Goal: Task Accomplishment & Management: Complete application form

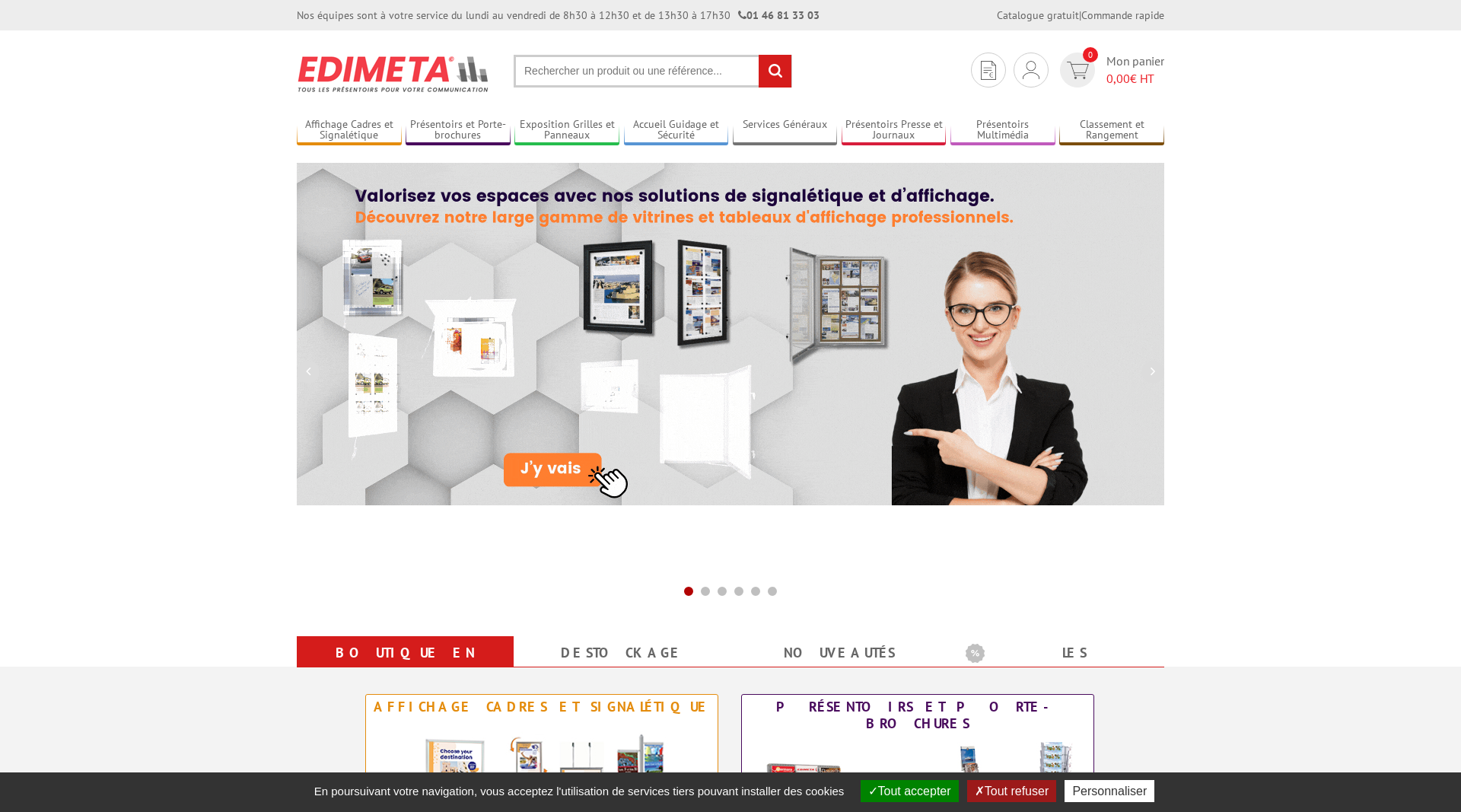
click at [606, 66] on input "text" at bounding box center [652, 71] width 279 height 32
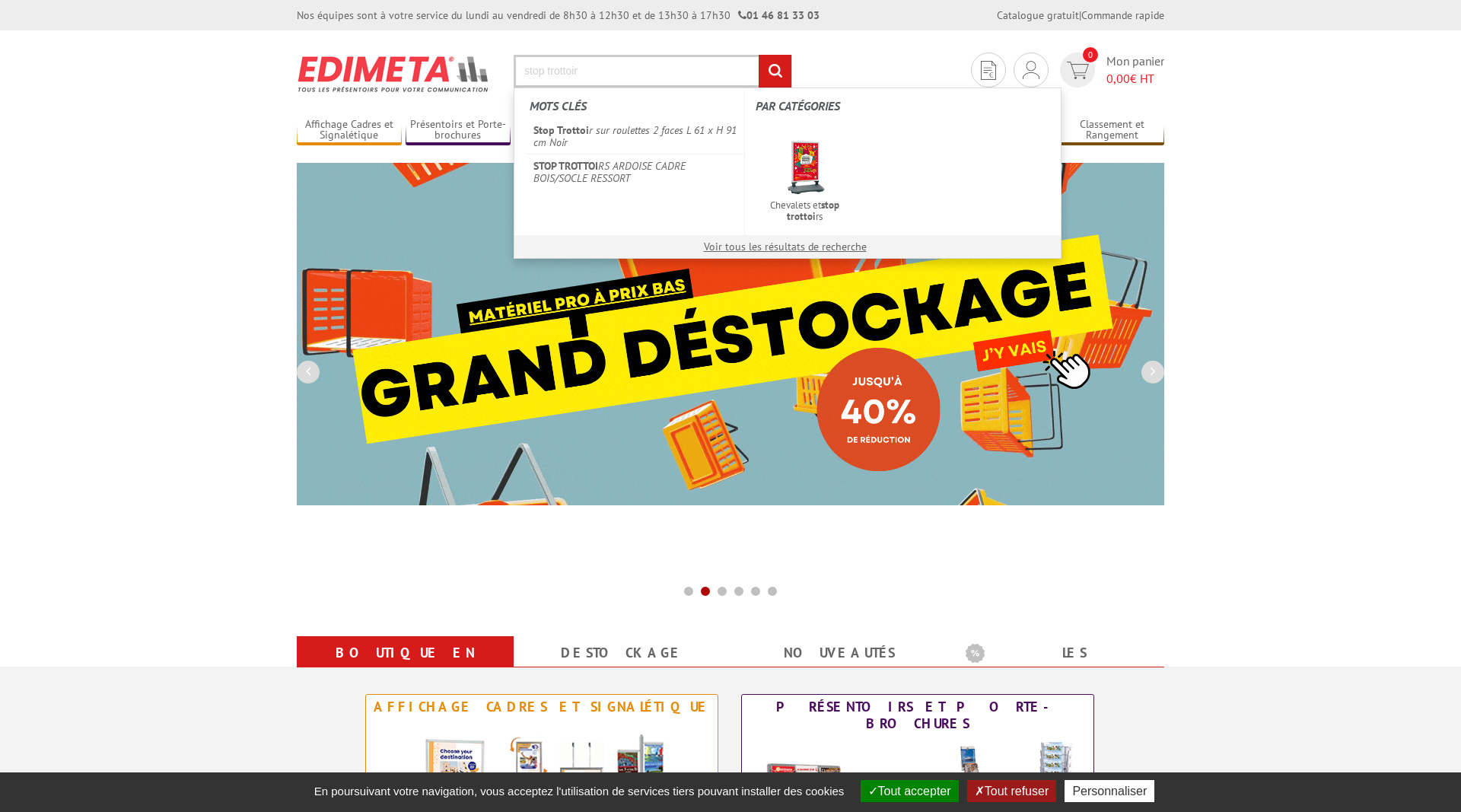
type input "stop trottoir"
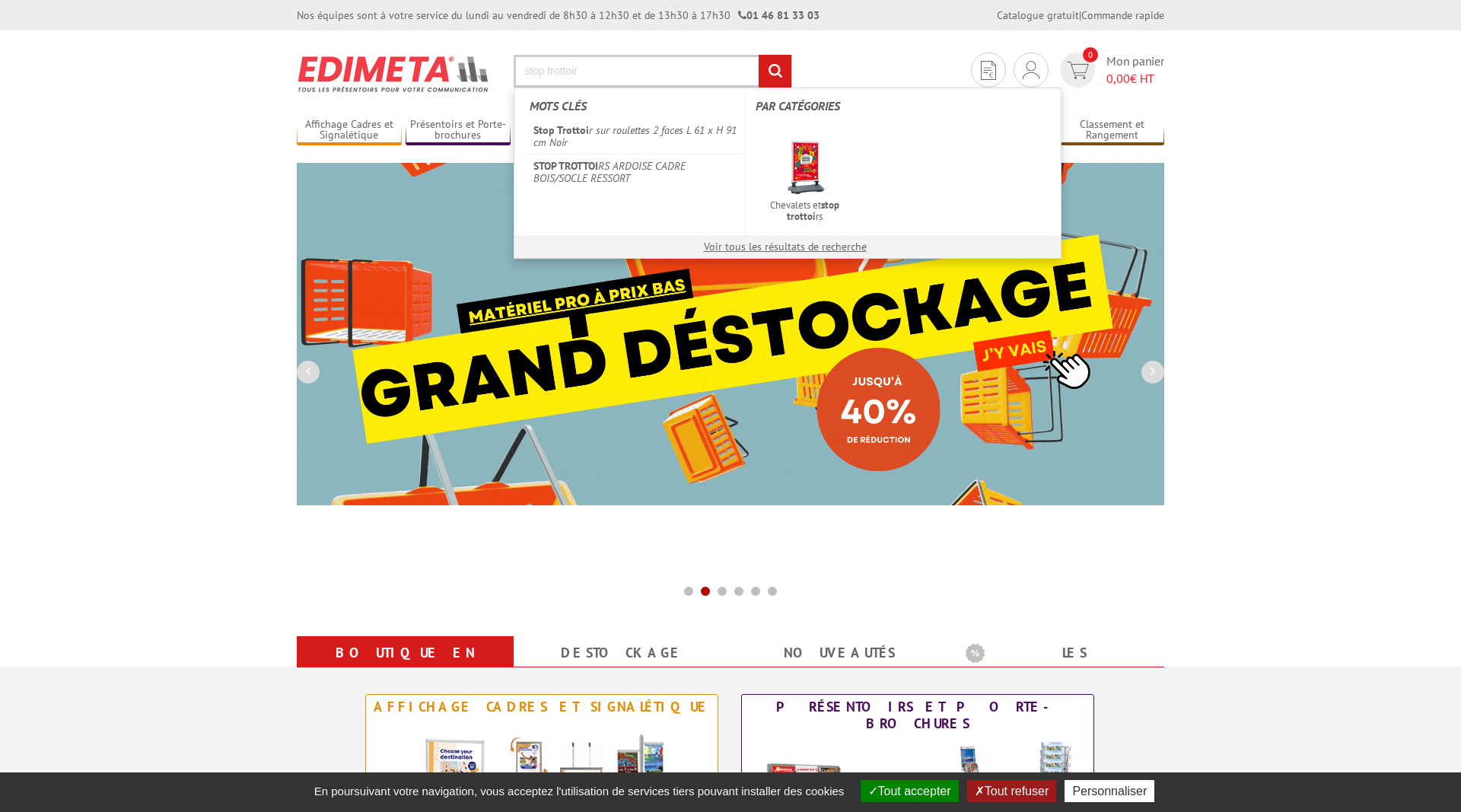
click at [758, 55] on input "rechercher" at bounding box center [774, 71] width 32 height 32
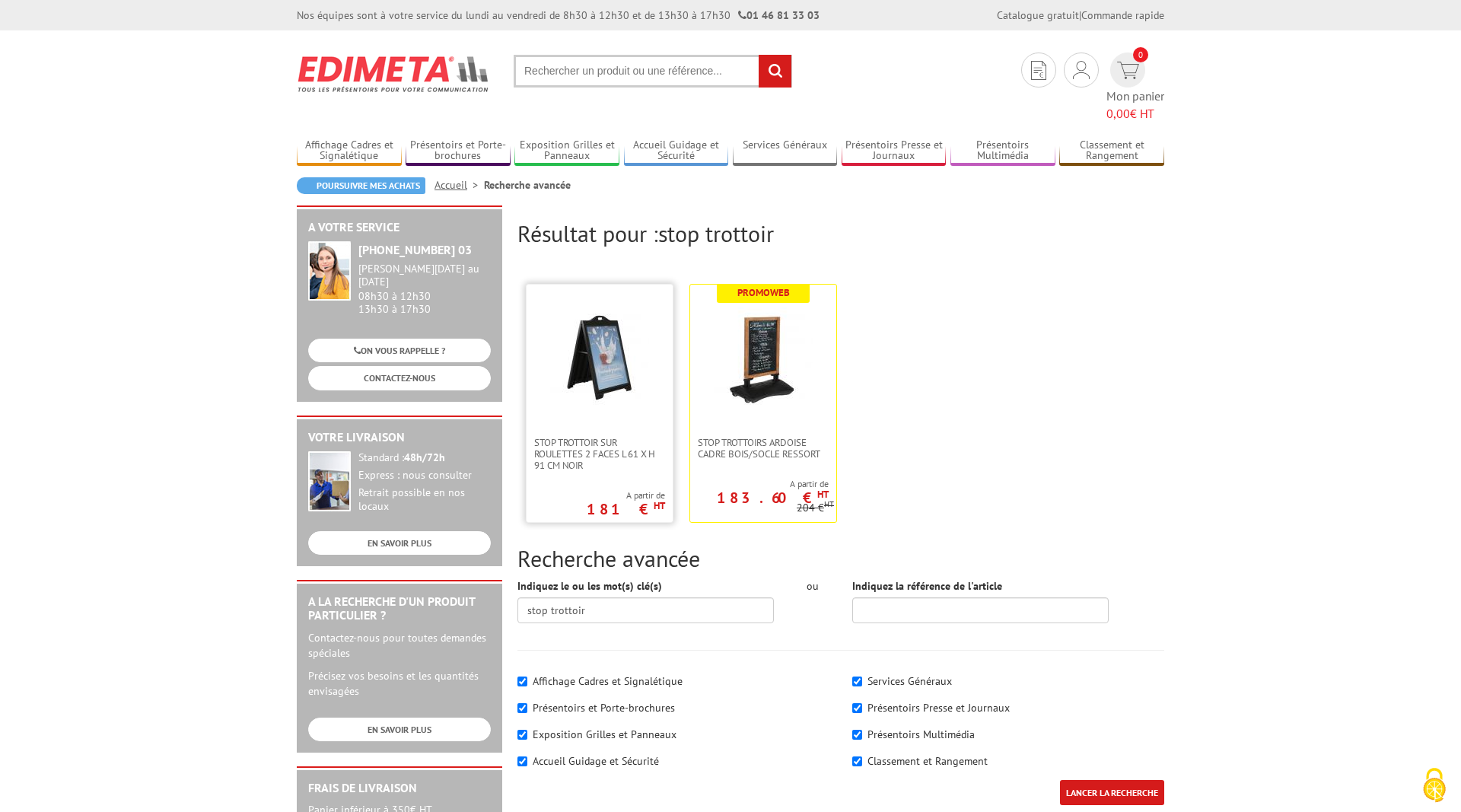
click at [581, 315] on img at bounding box center [600, 357] width 99 height 99
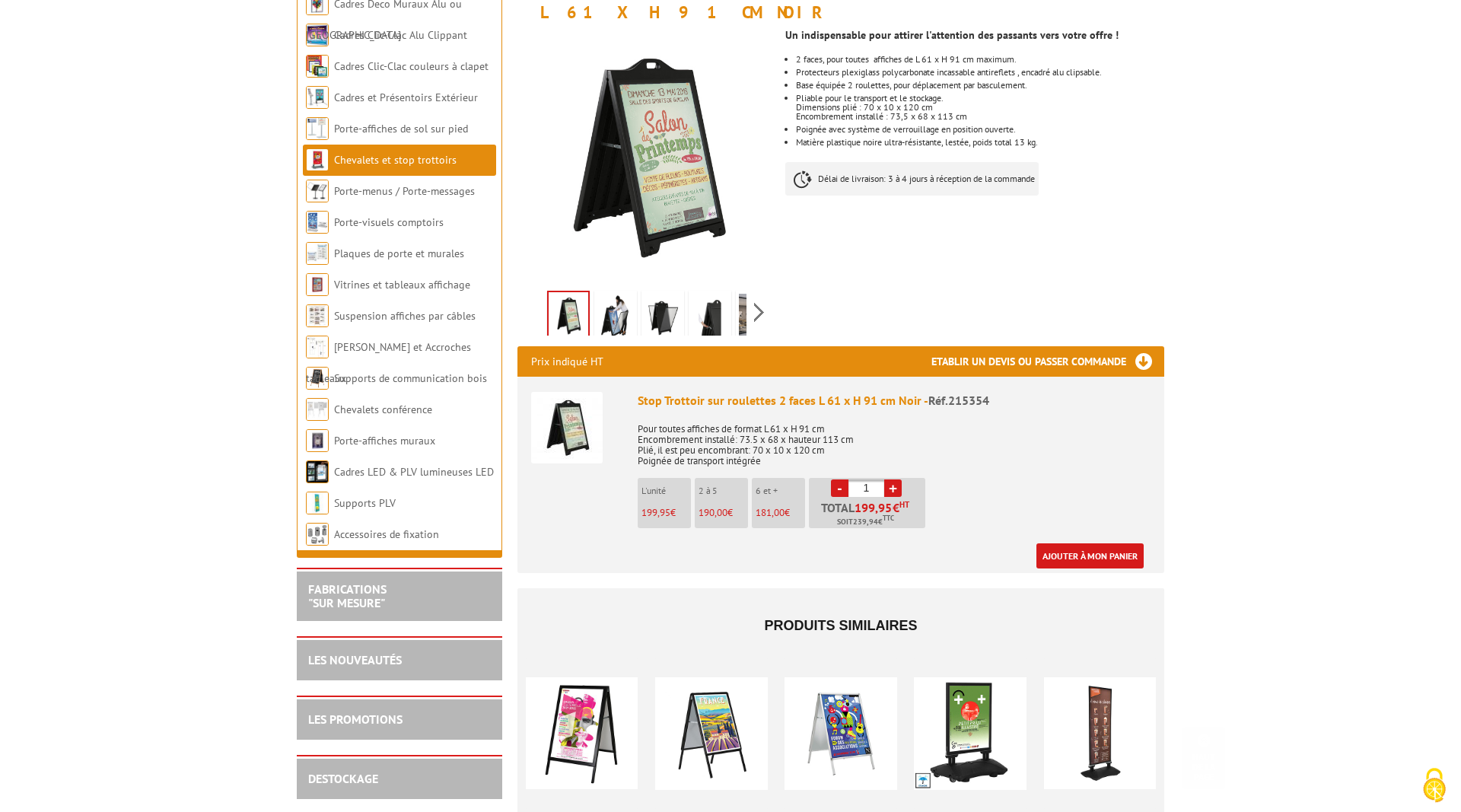
scroll to position [388, 0]
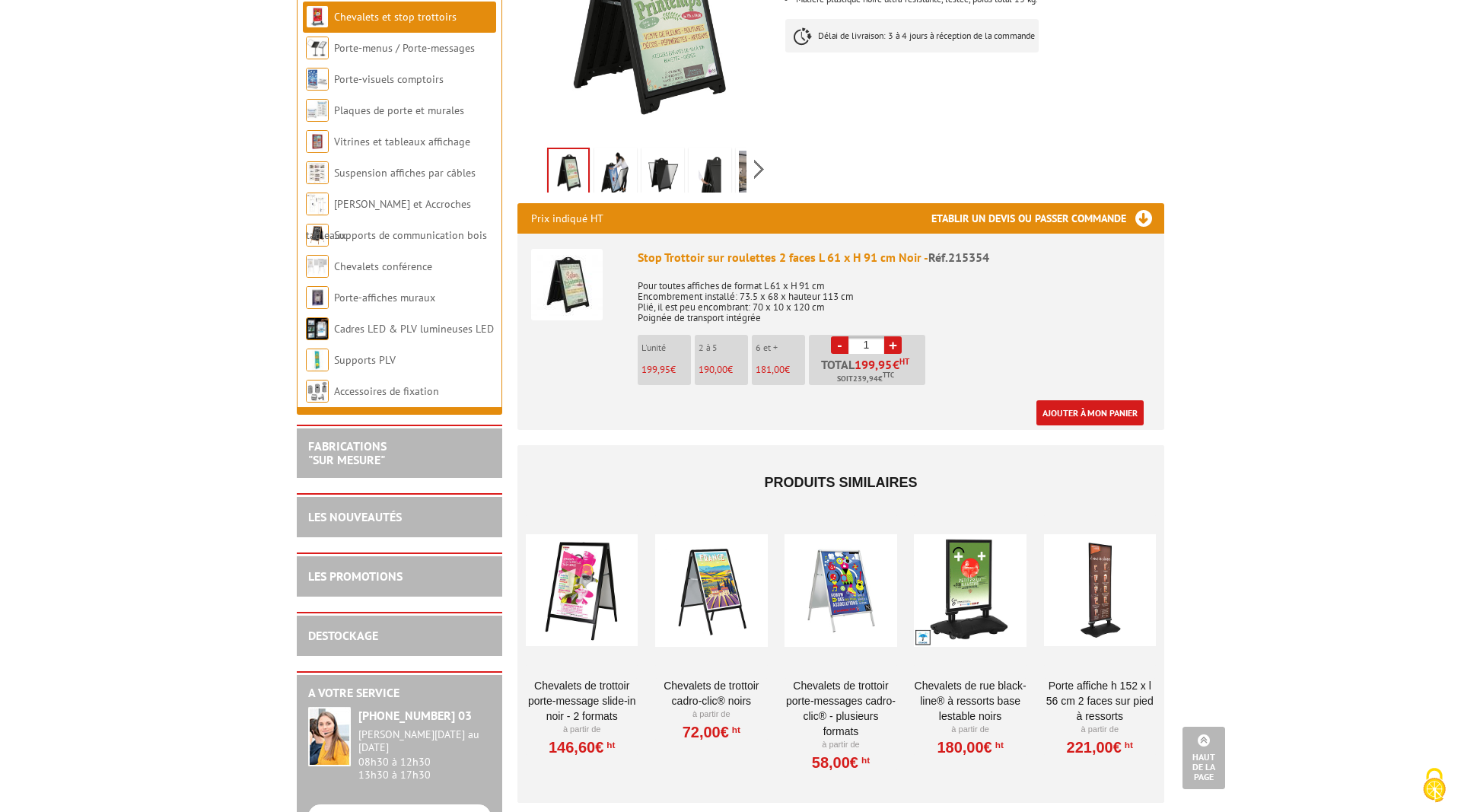
click at [848, 606] on div at bounding box center [840, 590] width 112 height 152
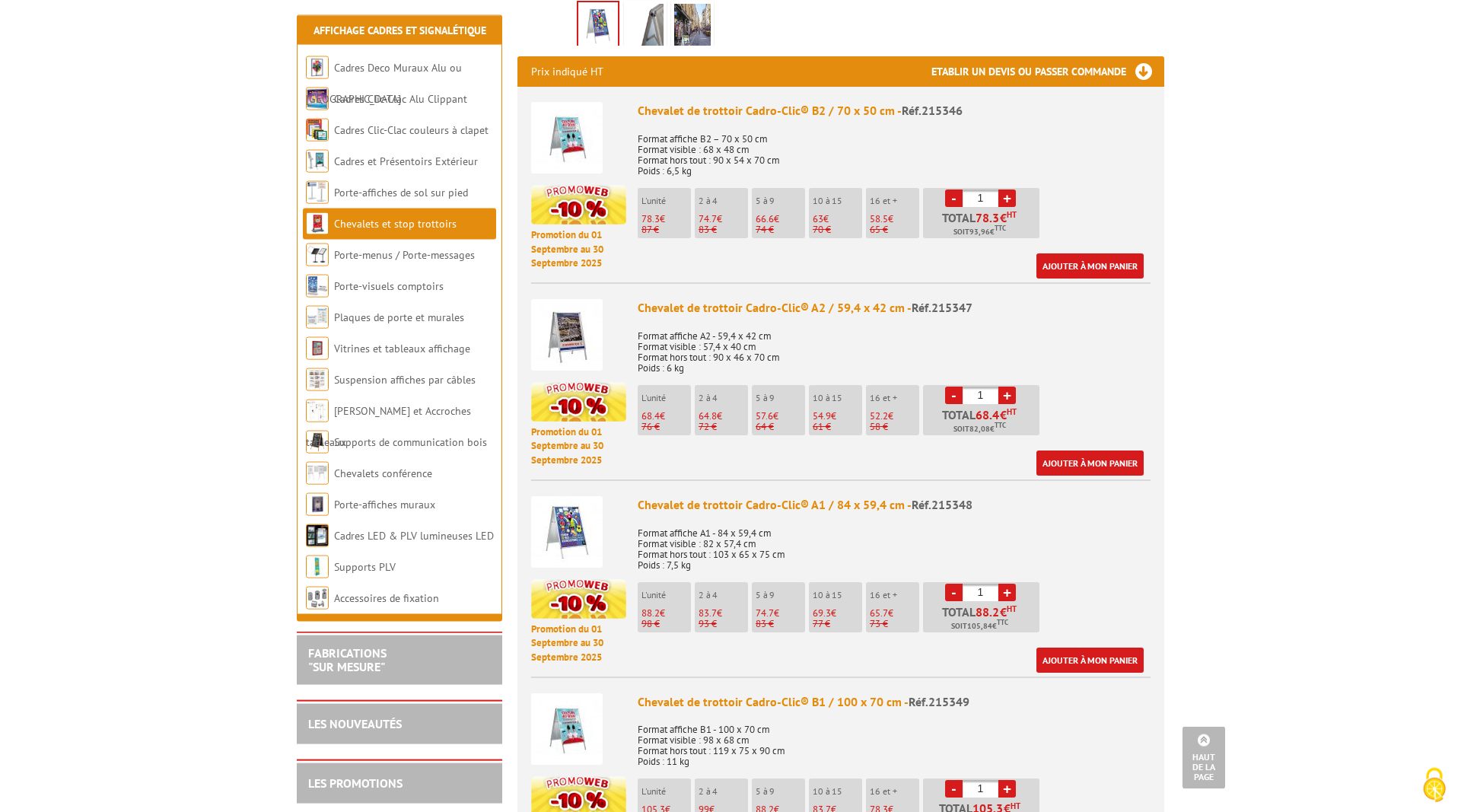
scroll to position [621, 0]
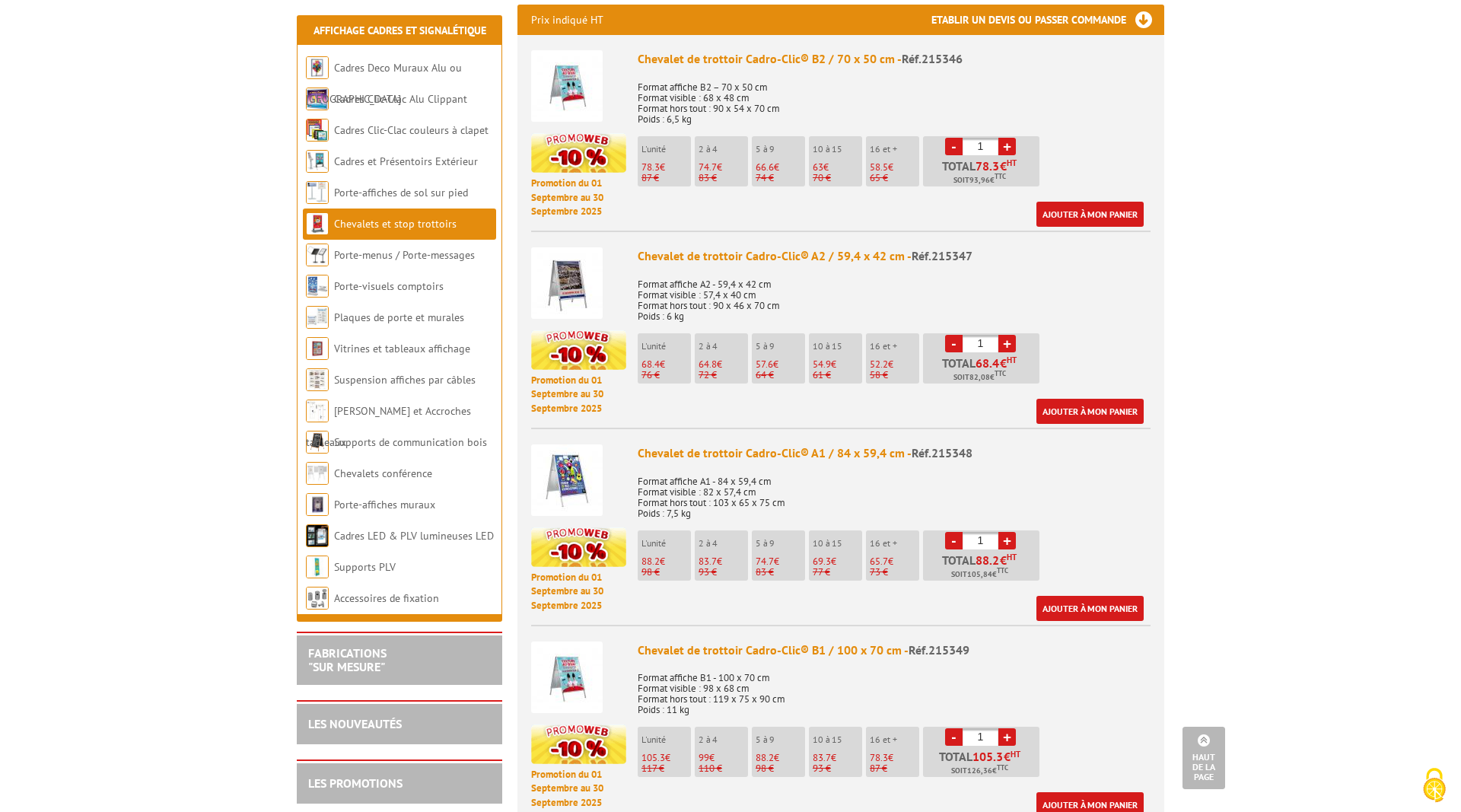
click at [666, 533] on li "L'unité 88.2 € 98 €" at bounding box center [664, 555] width 53 height 50
click at [557, 450] on img at bounding box center [567, 480] width 72 height 72
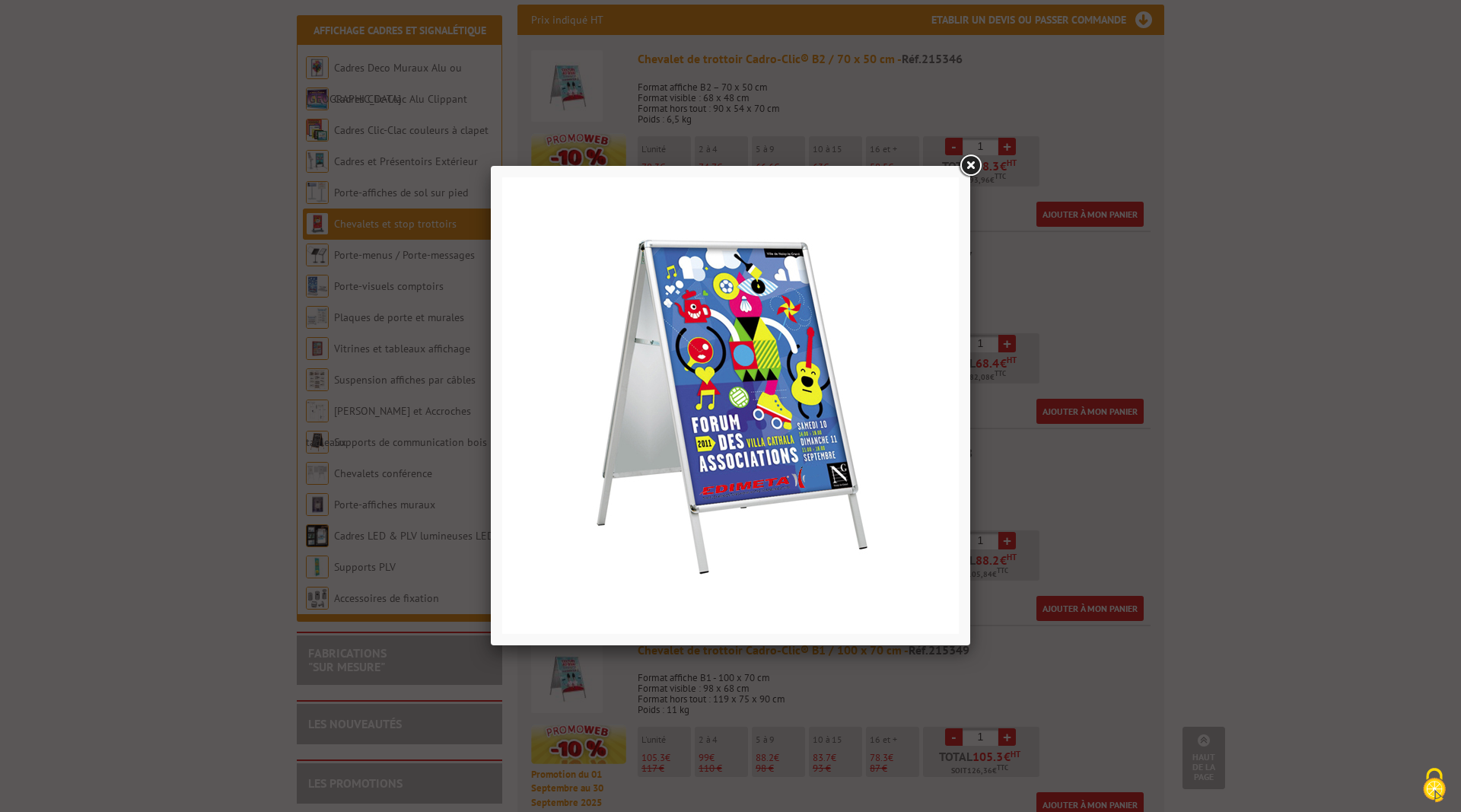
click at [966, 169] on link at bounding box center [970, 165] width 27 height 27
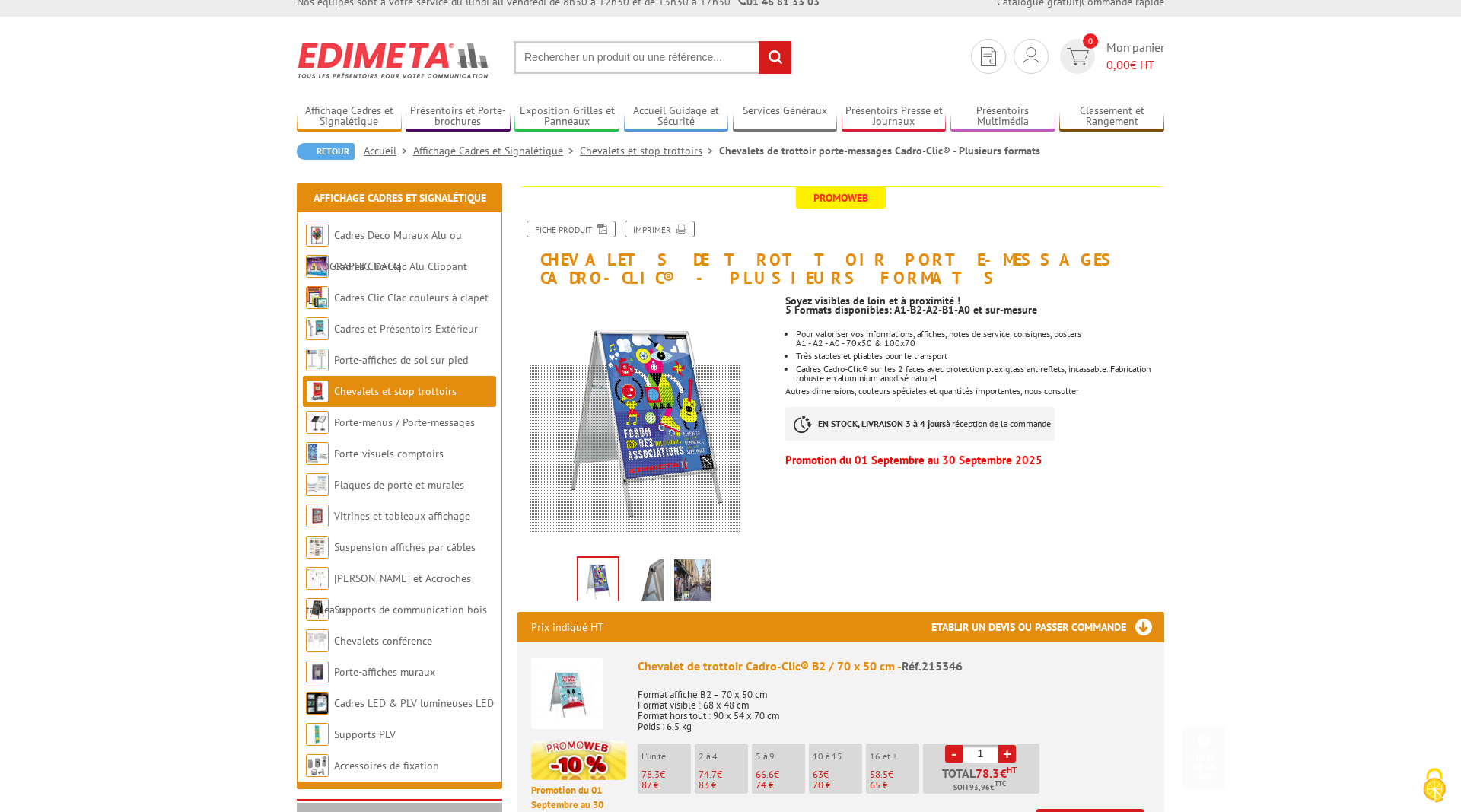
scroll to position [0, 0]
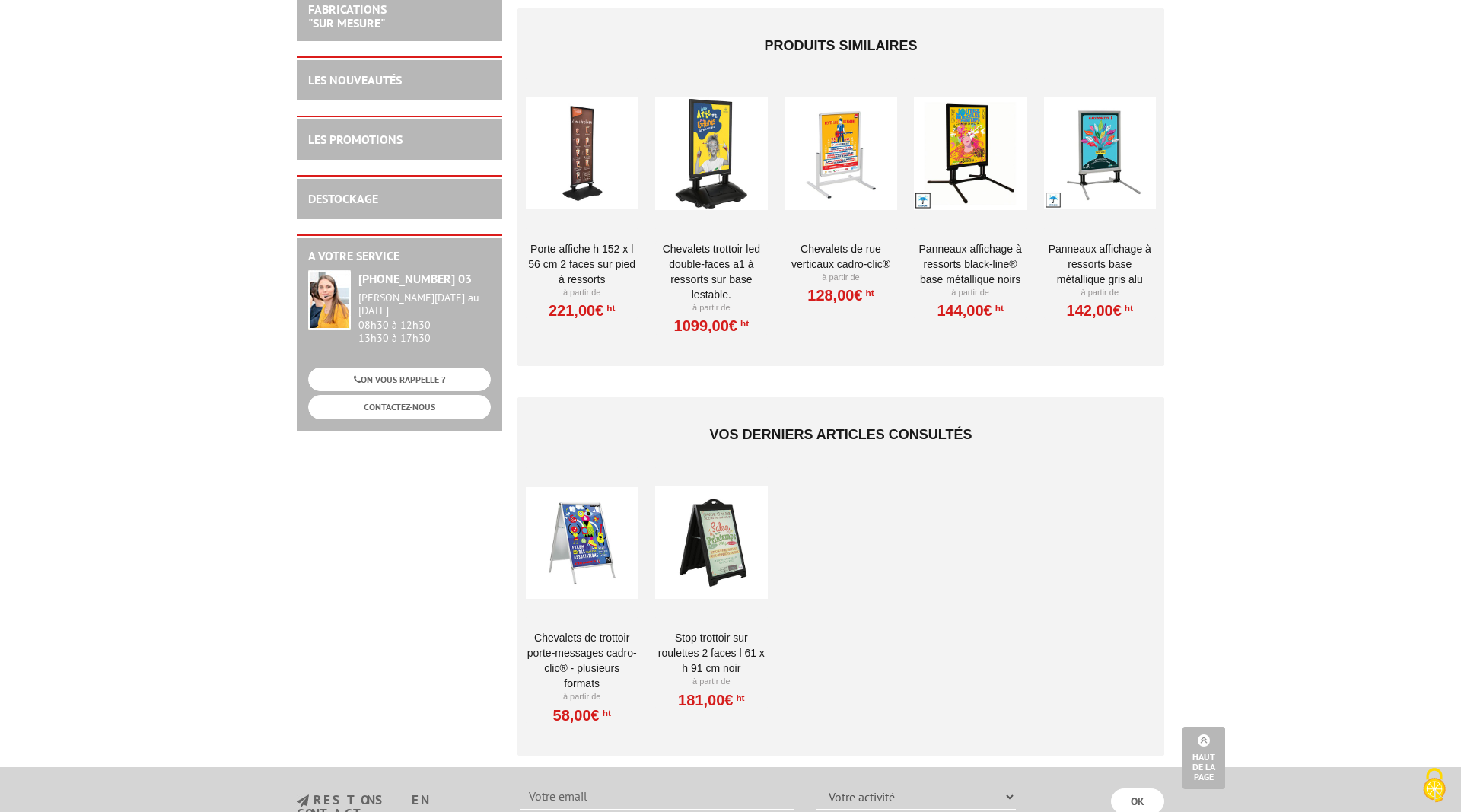
scroll to position [854, 0]
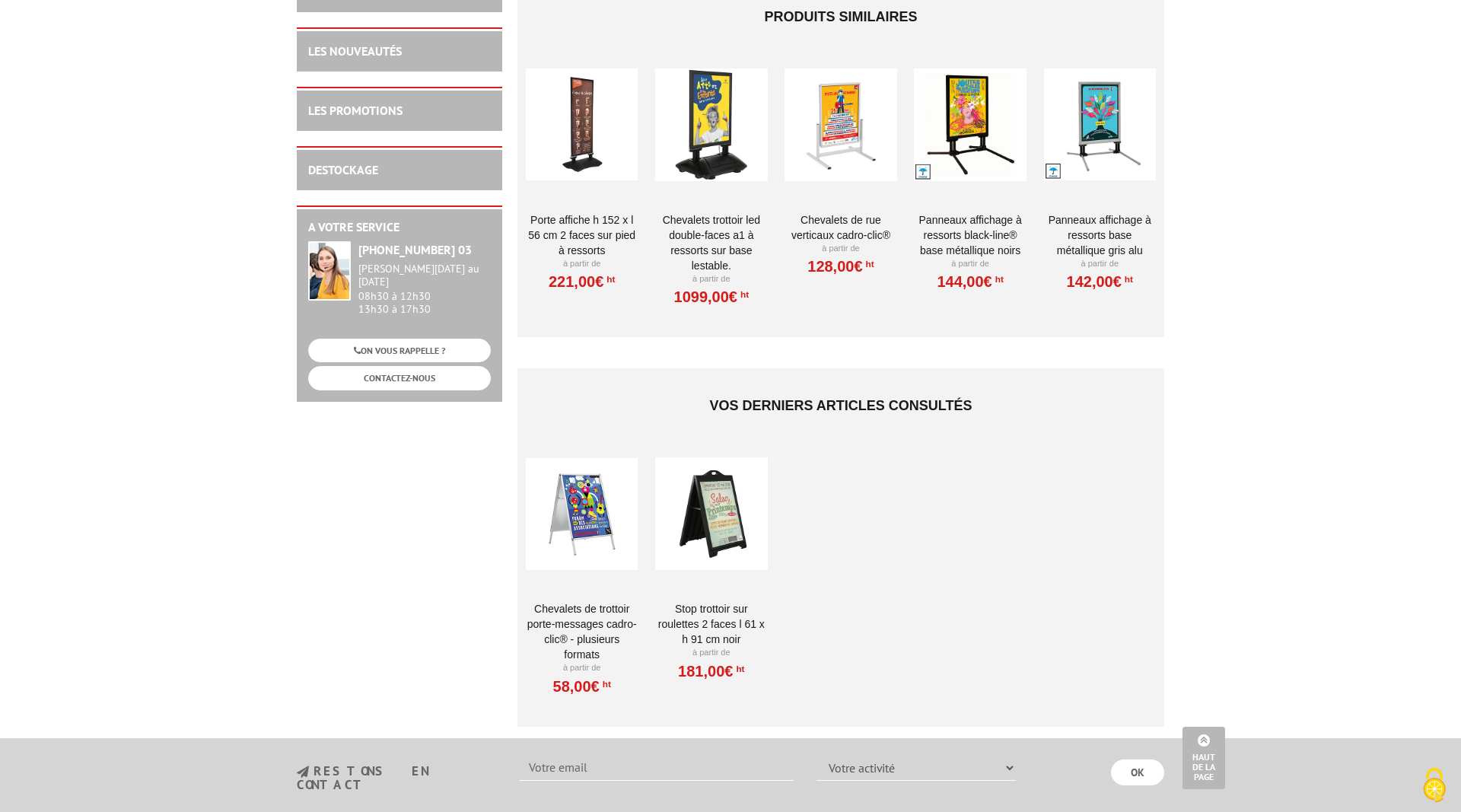
click at [583, 498] on div at bounding box center [581, 513] width 112 height 152
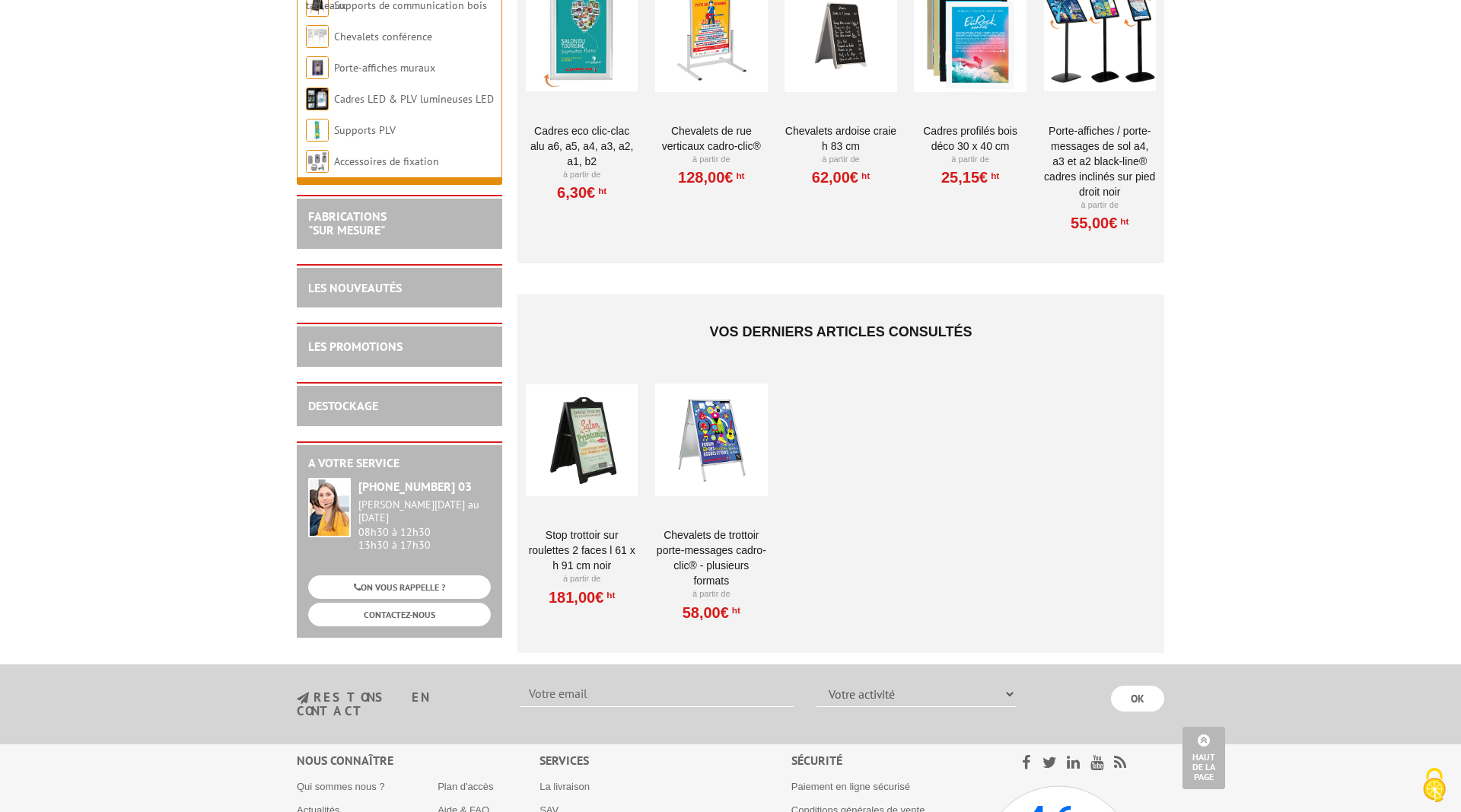
scroll to position [1939, 0]
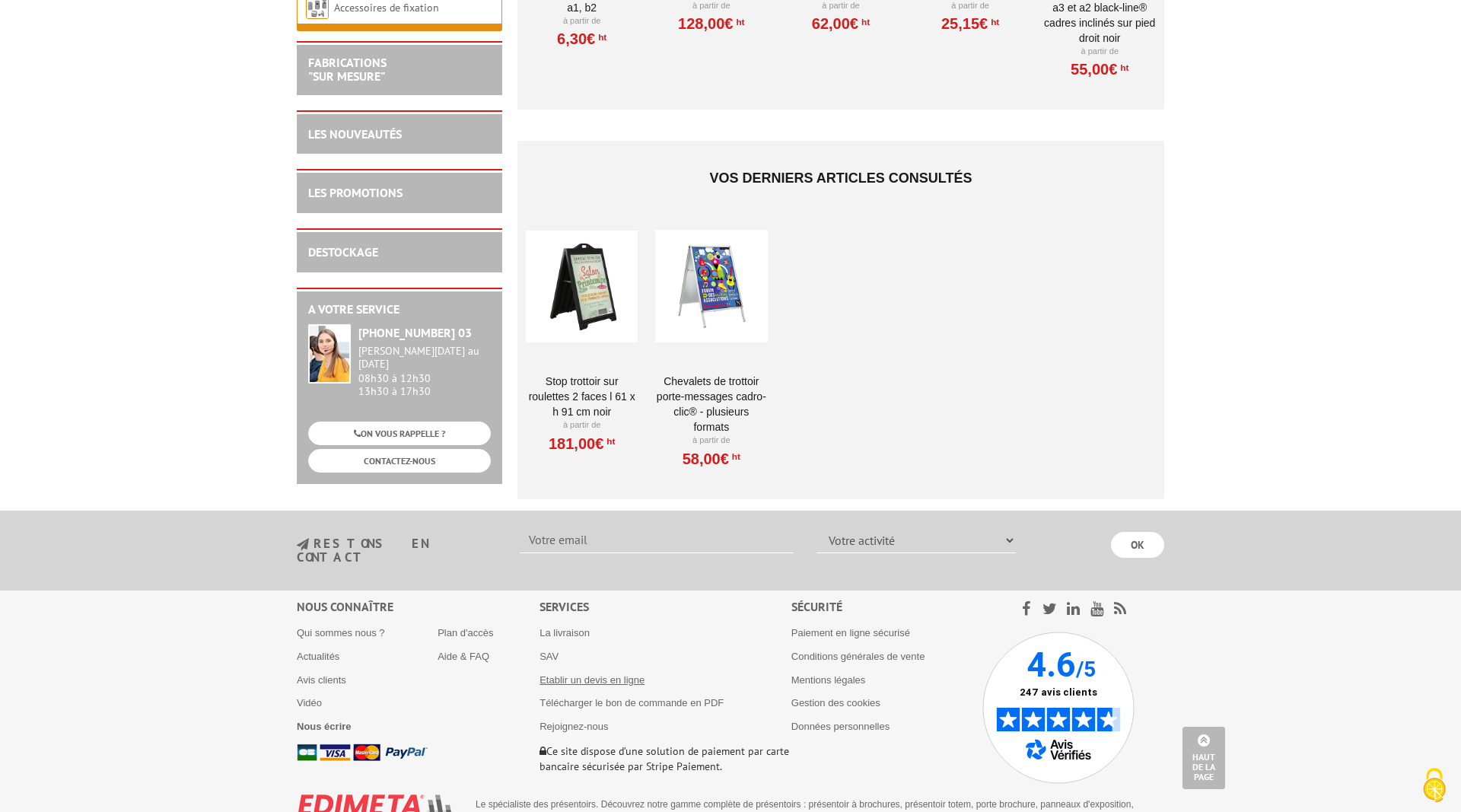
click at [601, 674] on link "Etablir un devis en ligne" at bounding box center [592, 679] width 105 height 11
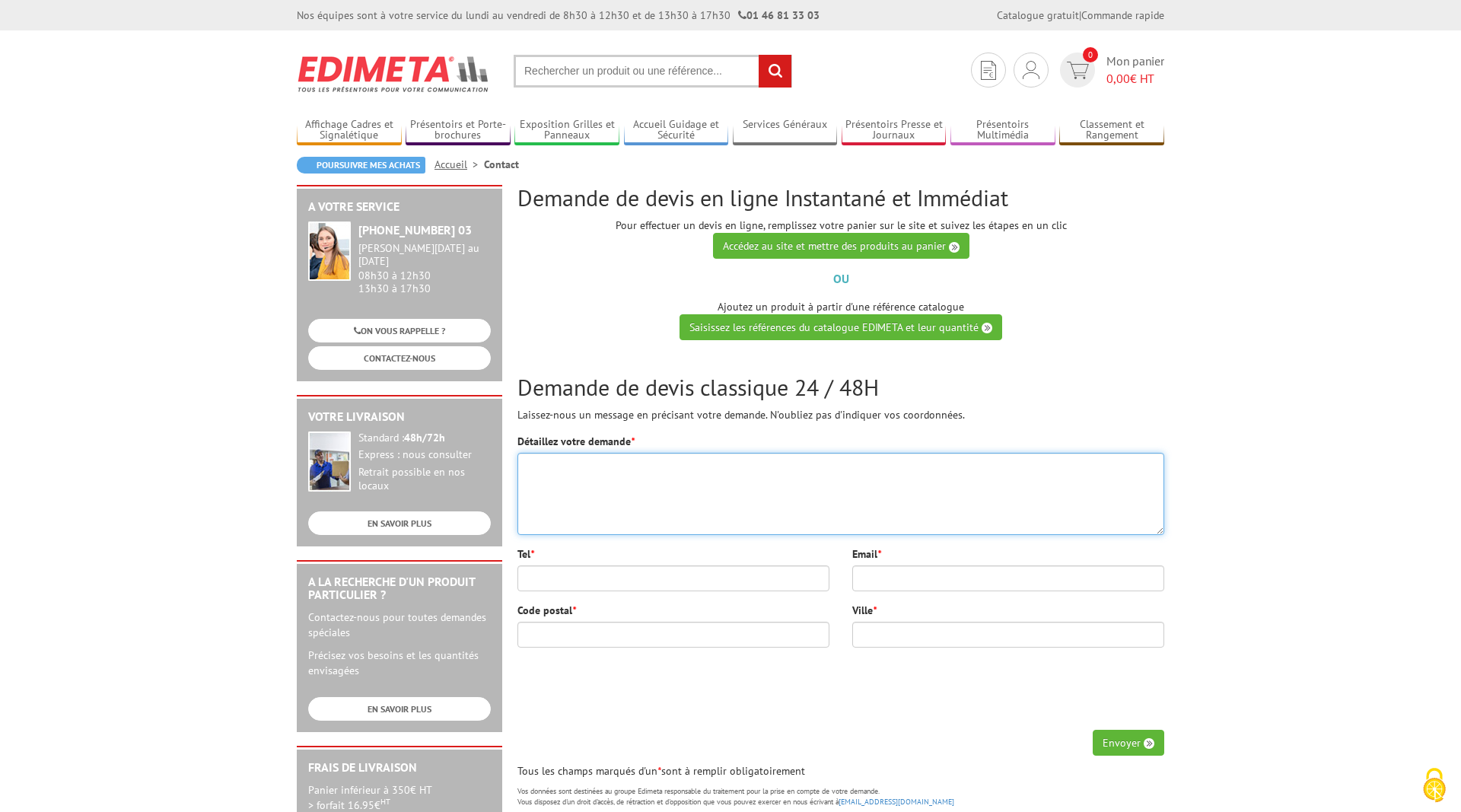
click at [861, 470] on textarea "Détaillez votre demande *" at bounding box center [841, 494] width 646 height 82
click at [1085, 508] on textarea "Détaillez votre demande *" at bounding box center [841, 494] width 646 height 82
click at [701, 461] on textarea "Détaillez votre demande *" at bounding box center [841, 494] width 646 height 82
paste textarea "Bonjour, Le service communication de notre collectivité ([GEOGRAPHIC_DATA], 442…"
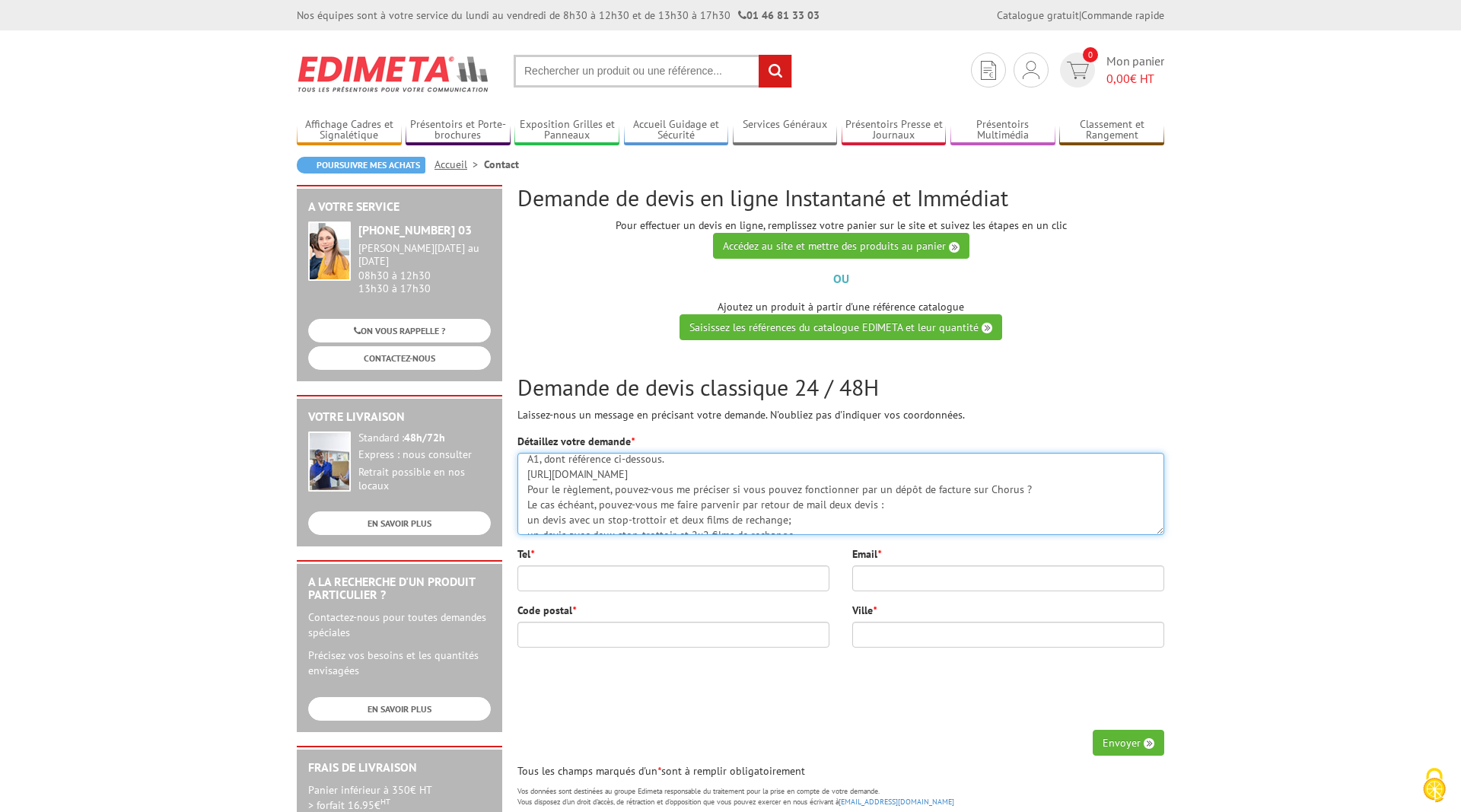
scroll to position [72, 0]
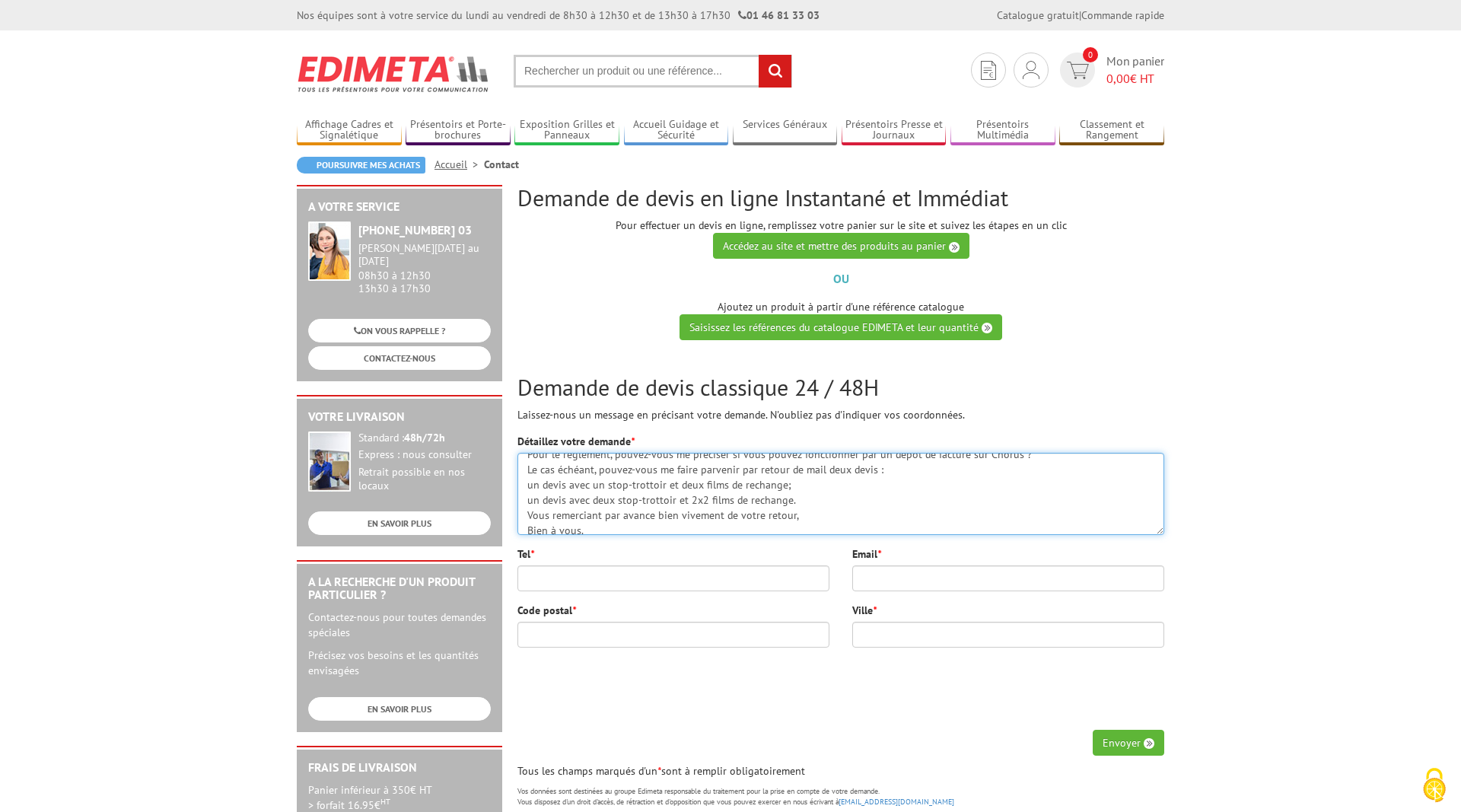
click at [530, 483] on textarea "Bonjour, Le service communication de notre collectivité ([GEOGRAPHIC_DATA], 442…" at bounding box center [841, 494] width 646 height 82
click at [525, 503] on textarea "Bonjour, Le service communication de notre collectivité ([GEOGRAPHIC_DATA], 442…" at bounding box center [841, 494] width 646 height 82
type textarea "Bonjour, Le service communication de notre collectivité ([GEOGRAPHIC_DATA], 442…"
click at [583, 589] on input "Tel *" at bounding box center [674, 578] width 312 height 26
click at [899, 578] on input "Email *" at bounding box center [1008, 578] width 312 height 26
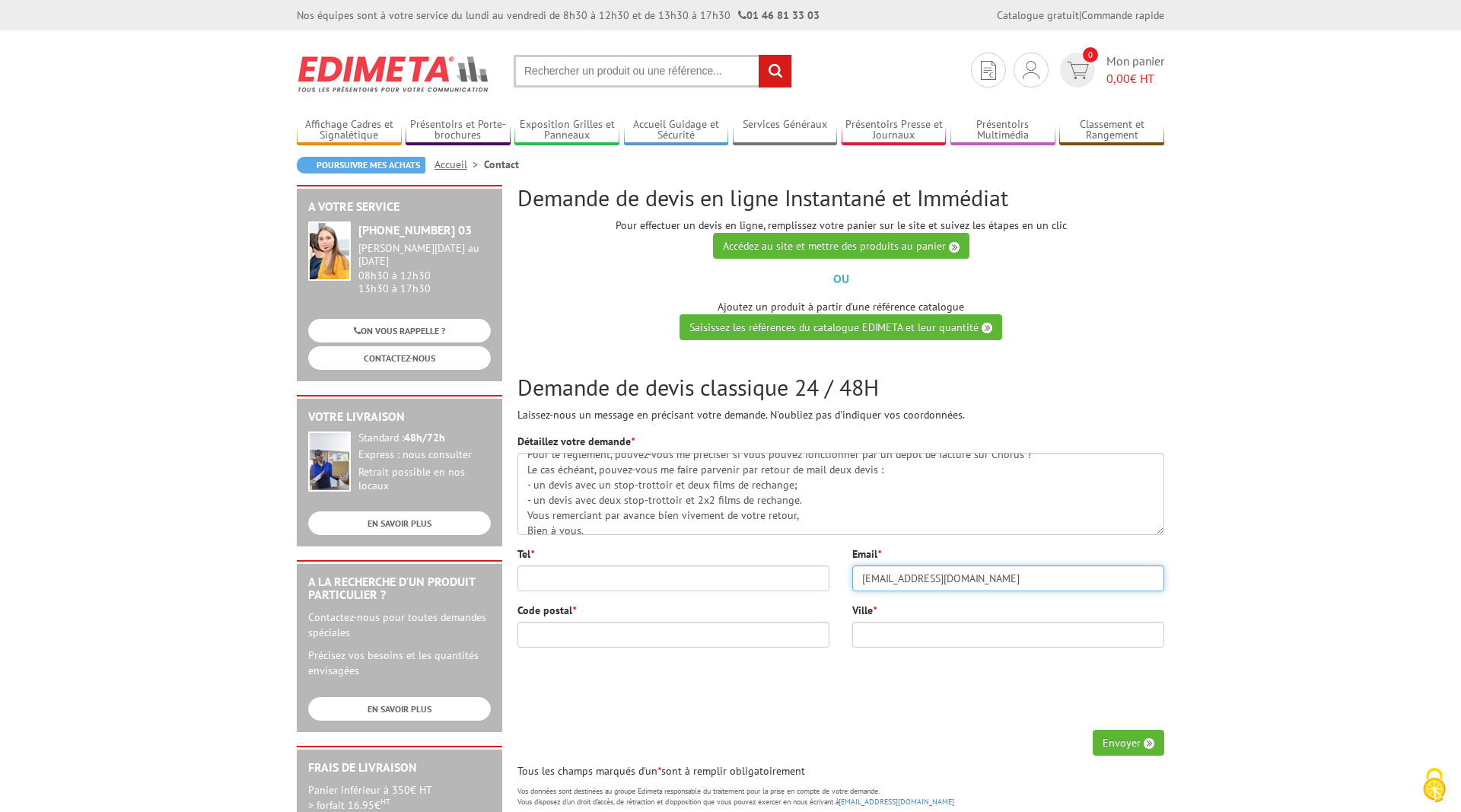
type input "[EMAIL_ADDRESS][DOMAIN_NAME]"
click at [896, 635] on input "Ville *" at bounding box center [1008, 635] width 312 height 26
type input "Coueron"
click at [555, 633] on input "Code postal *" at bounding box center [674, 635] width 312 height 26
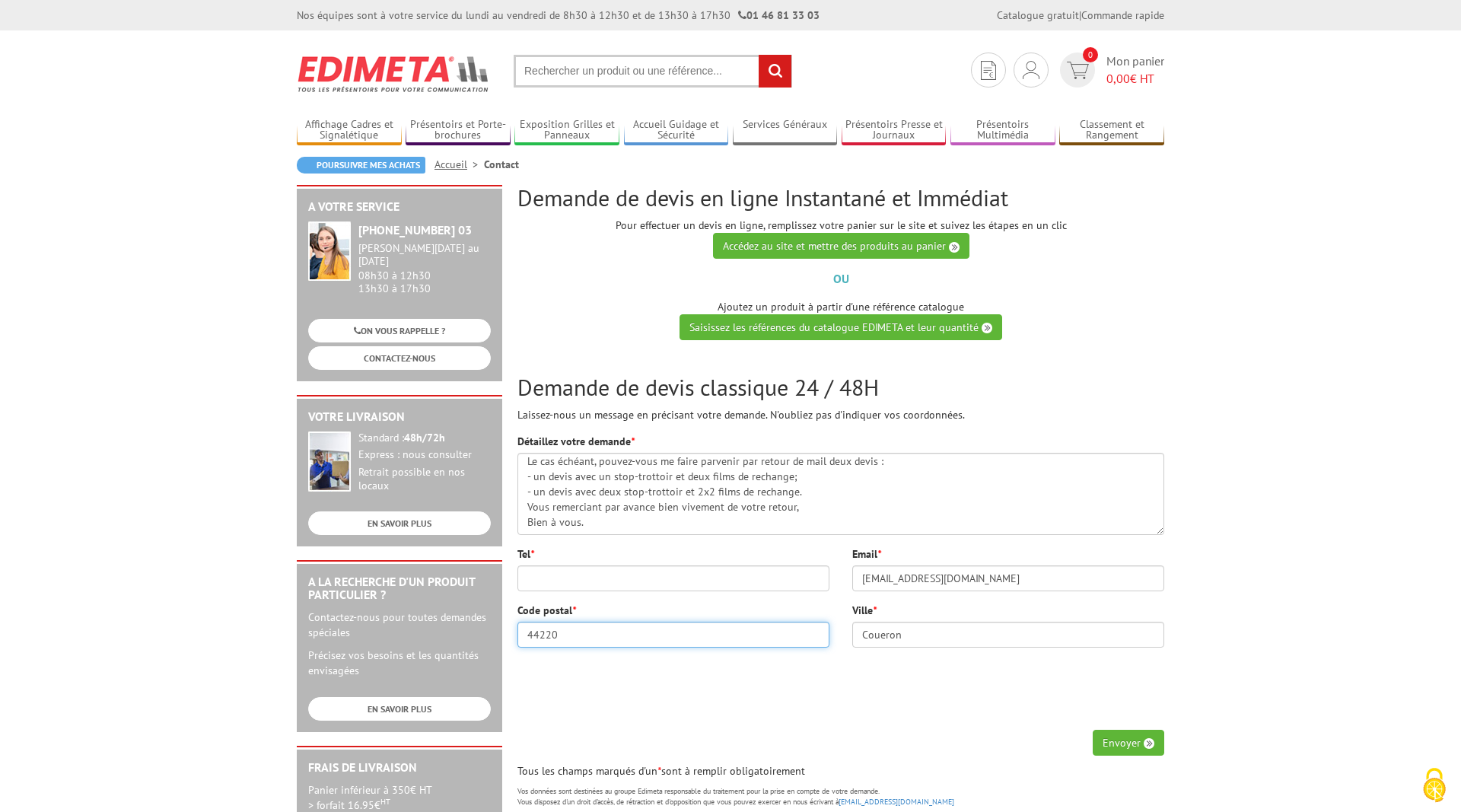
type input "44220"
click at [649, 572] on input "Tel *" at bounding box center [674, 578] width 312 height 26
click at [683, 702] on div "Code postal * 44220 Ville * [GEOGRAPHIC_DATA]" at bounding box center [840, 666] width 670 height 127
click at [654, 570] on input "Tel *" at bounding box center [674, 578] width 312 height 26
paste input "[PHONE_NUMBER]"
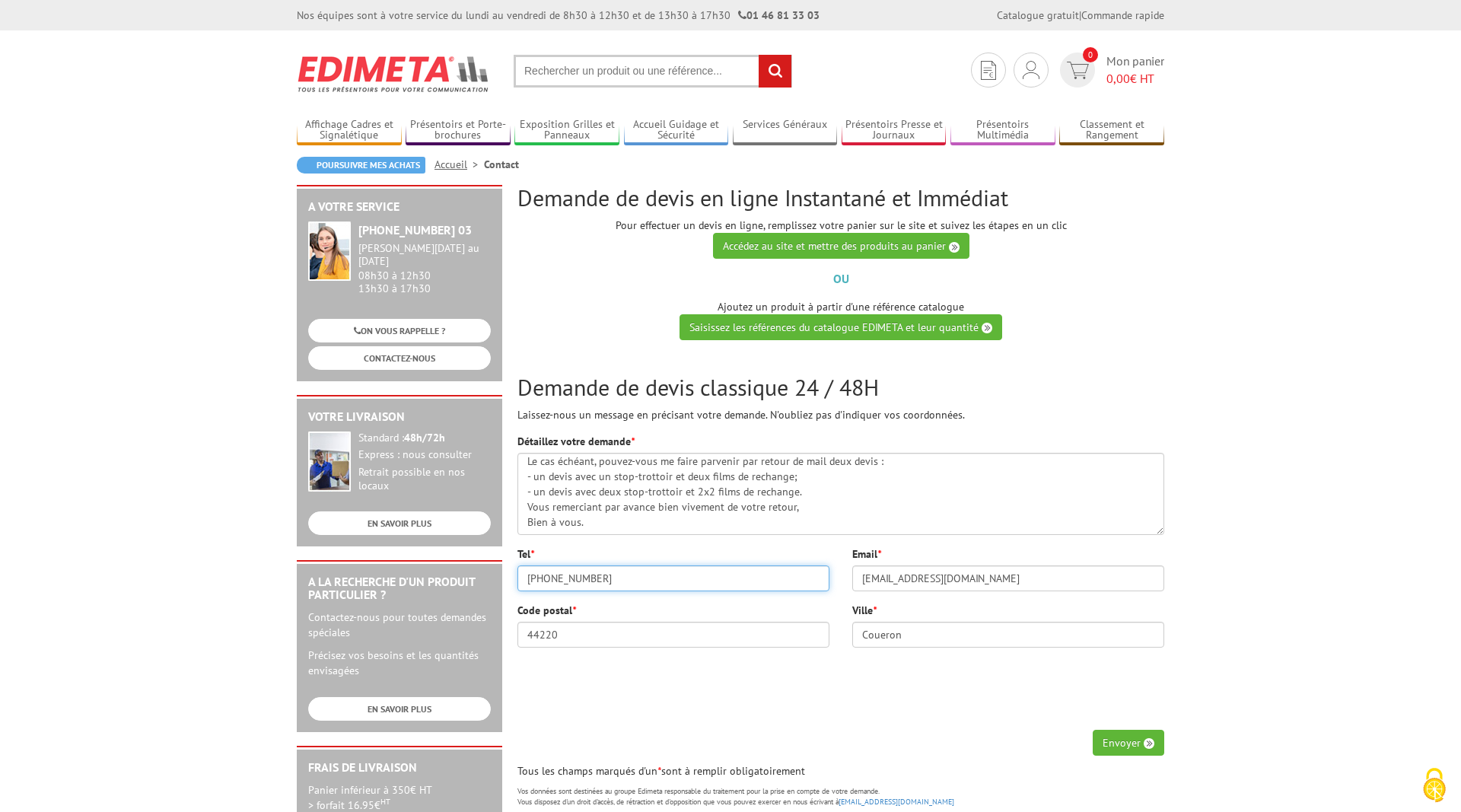
type input "[PHONE_NUMBER]"
click at [608, 518] on textarea "Bonjour, Le service communication de notre collectivité ([GEOGRAPHIC_DATA], 442…" at bounding box center [841, 494] width 646 height 82
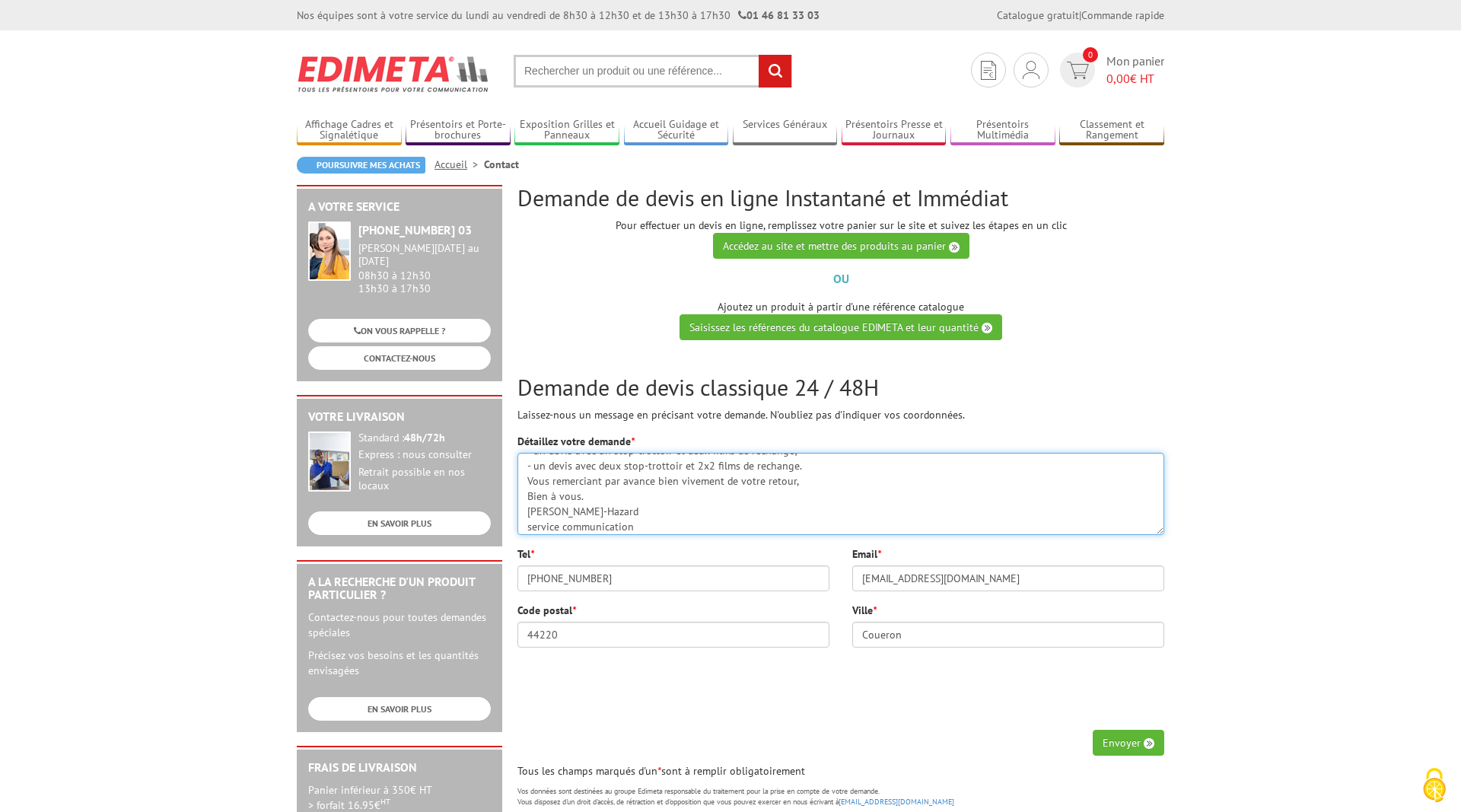
scroll to position [122, 0]
type textarea "Bonjour, Le service communication de notre collectivité ([GEOGRAPHIC_DATA], 442…"
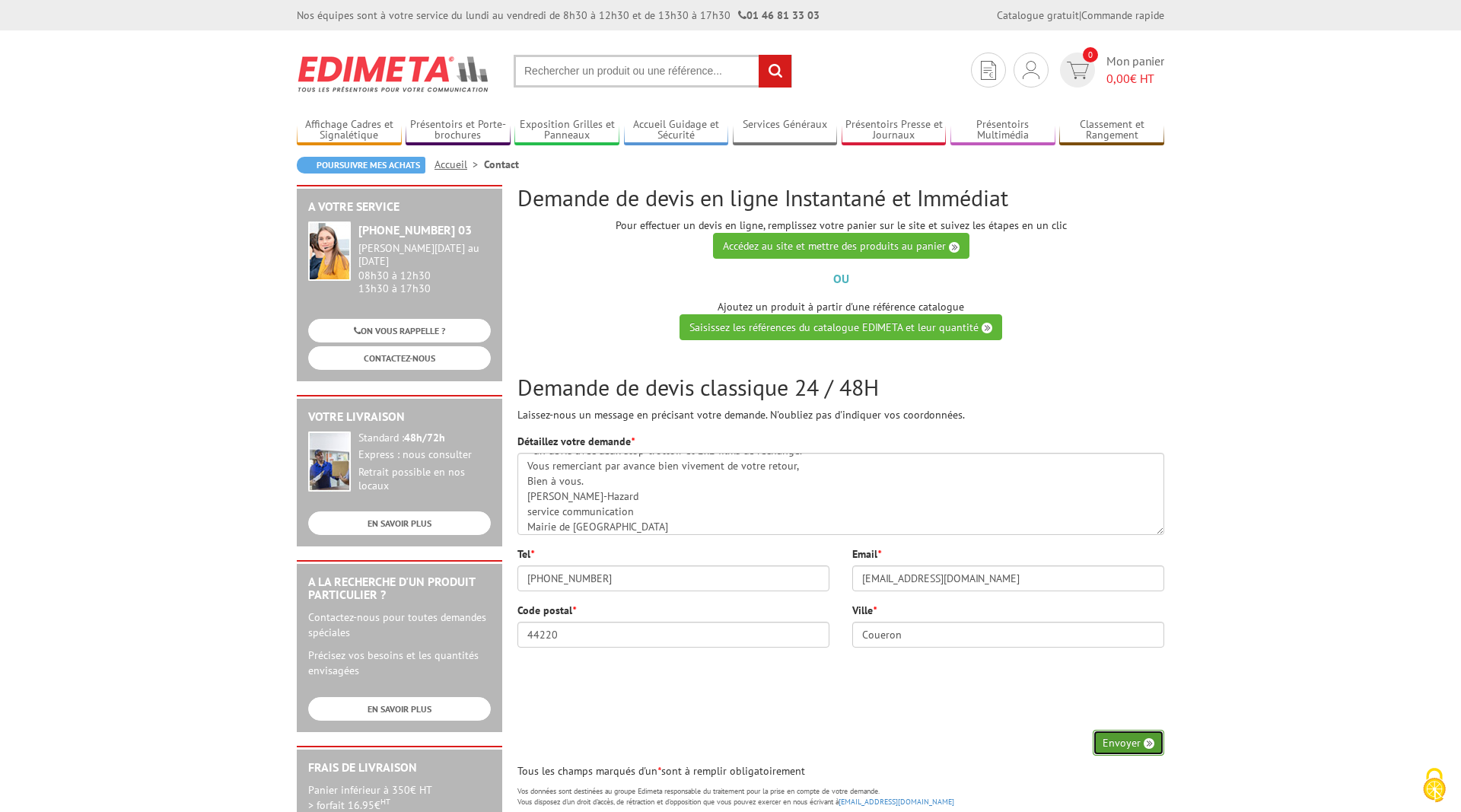
click at [1120, 745] on button "Envoyer" at bounding box center [1128, 743] width 72 height 26
